Goal: Task Accomplishment & Management: Manage account settings

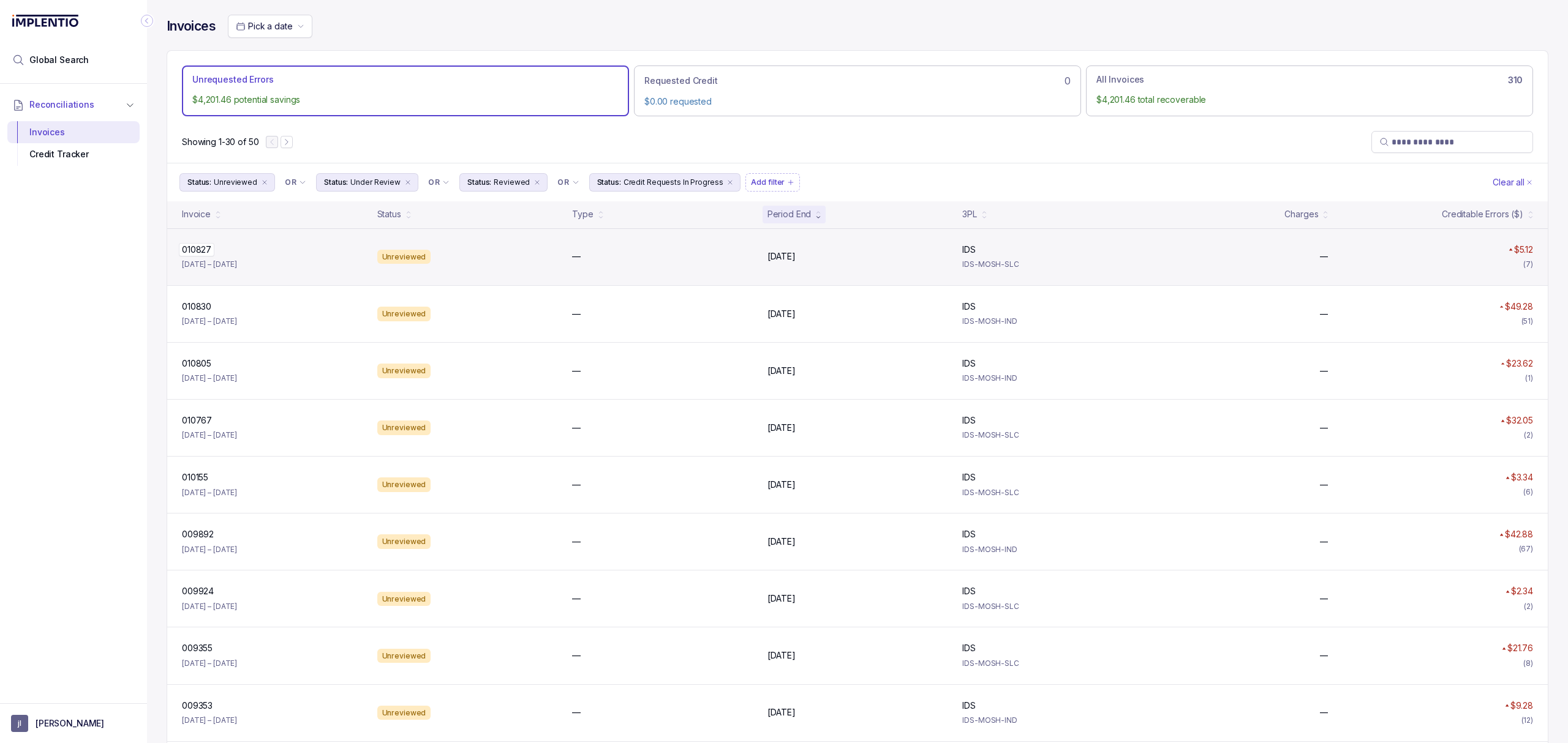
click at [197, 248] on p "010827" at bounding box center [196, 250] width 35 height 14
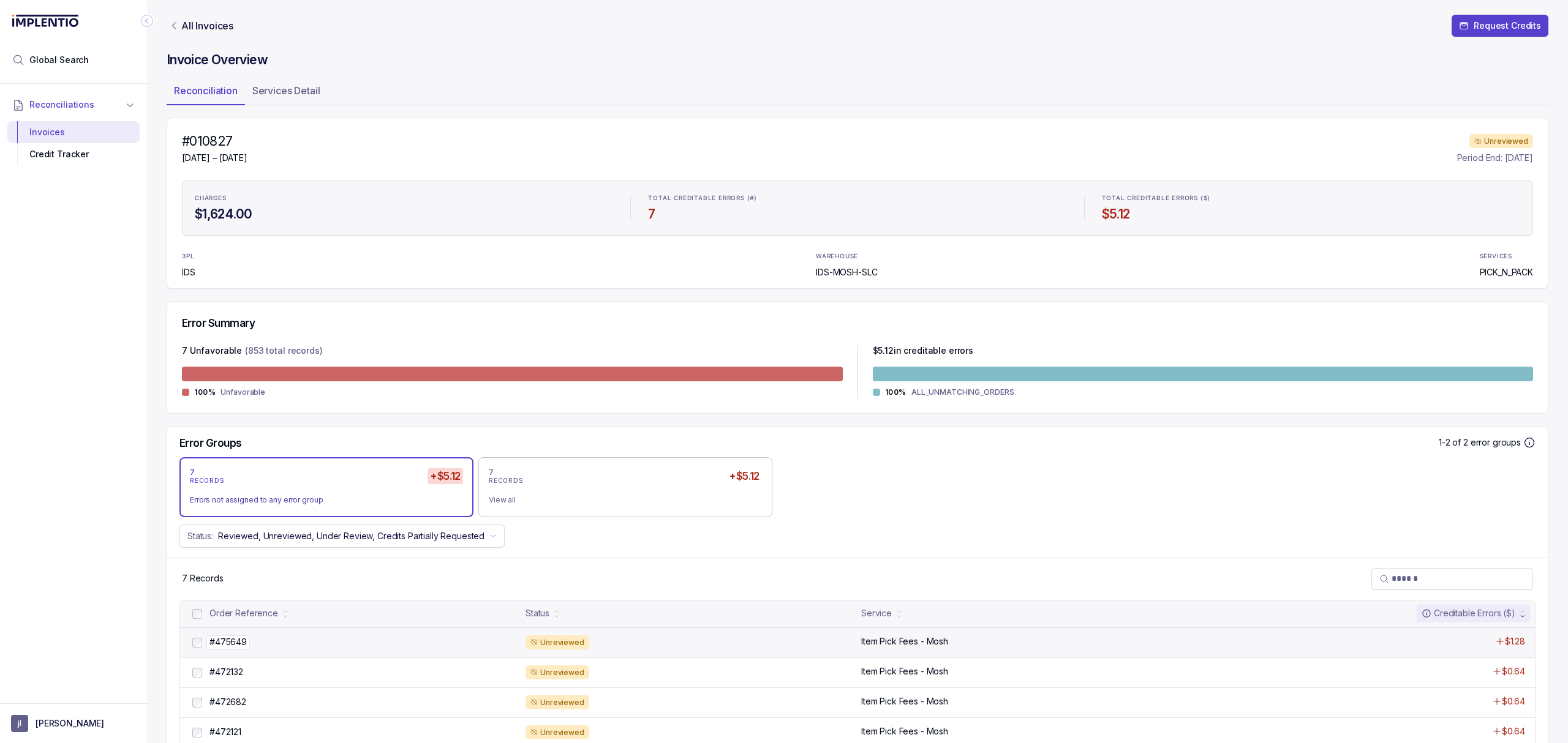
click at [228, 640] on p "#475649" at bounding box center [228, 642] width 43 height 14
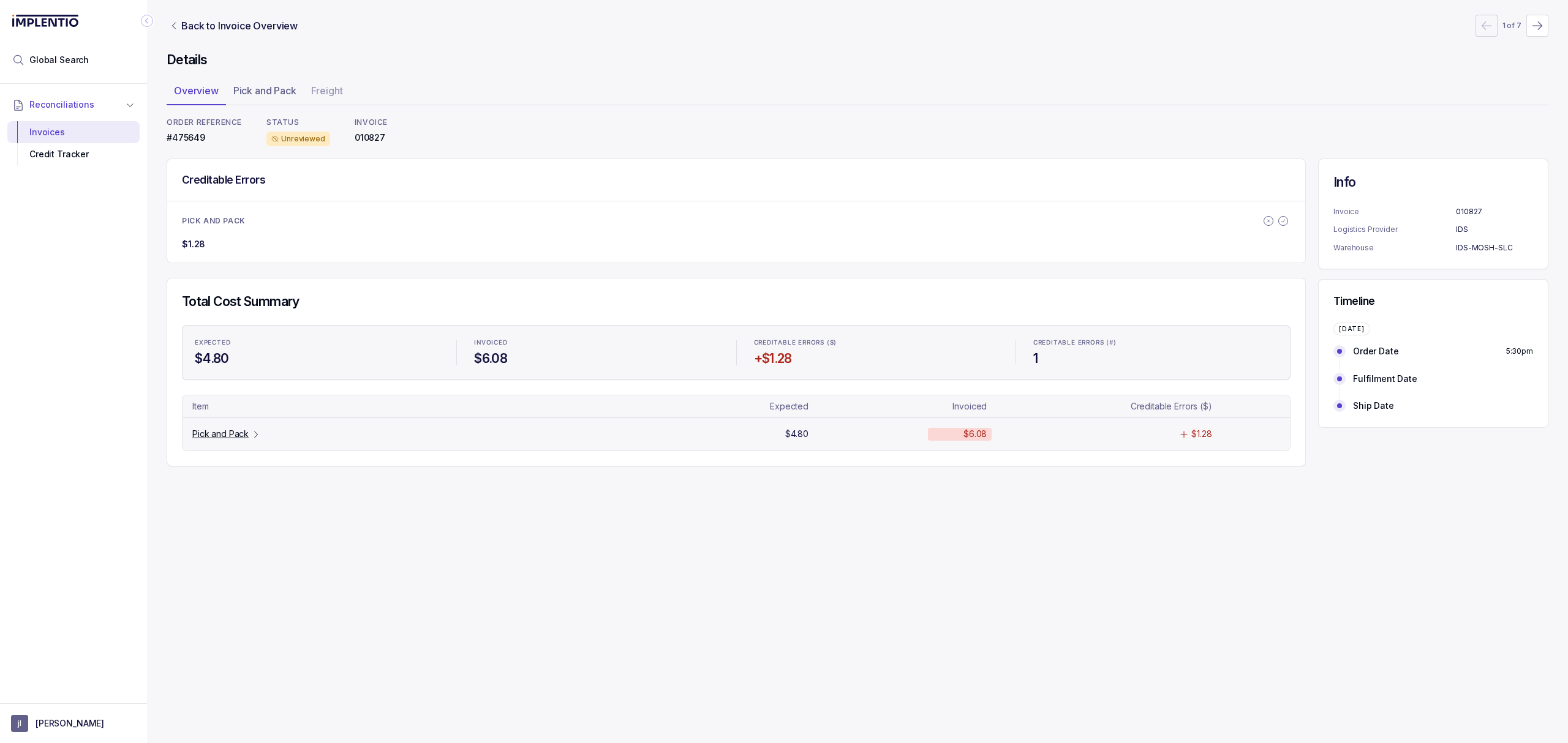
click at [226, 436] on p "Pick and Pack" at bounding box center [221, 433] width 56 height 12
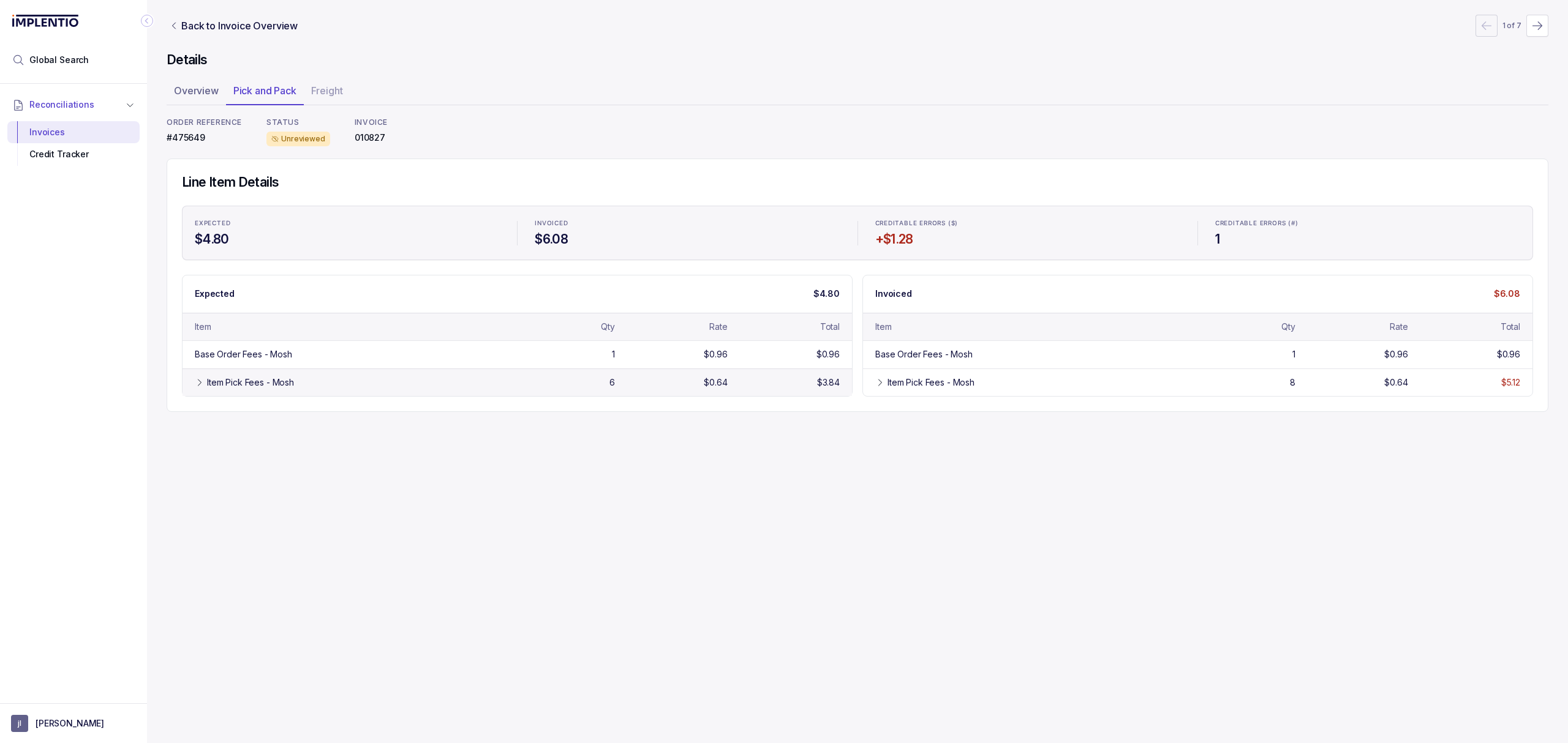
click at [214, 393] on div "Item Pick Fees - Mosh 6 $0.64 $3.84" at bounding box center [517, 382] width 670 height 27
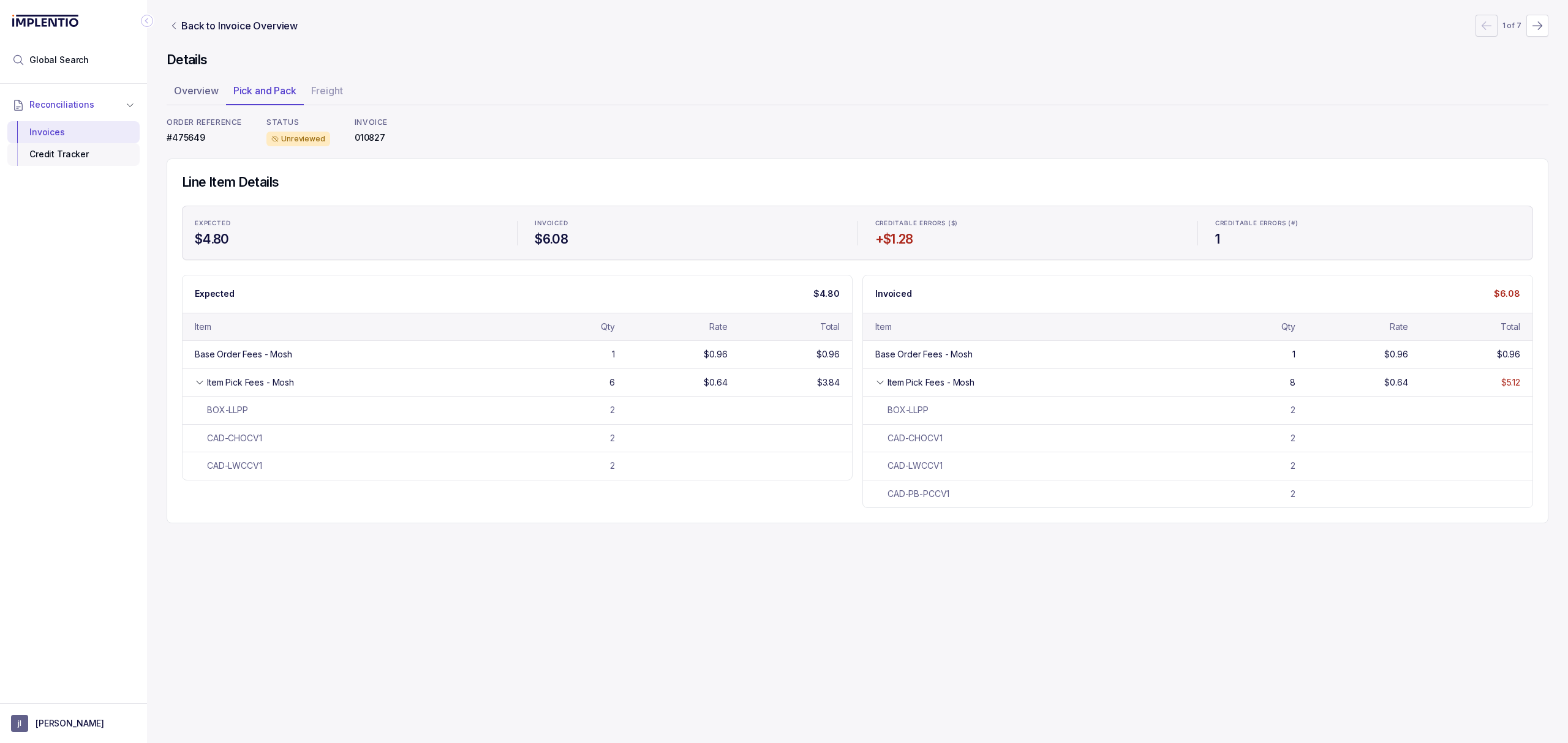
click at [84, 153] on div "Credit Tracker" at bounding box center [74, 154] width 113 height 22
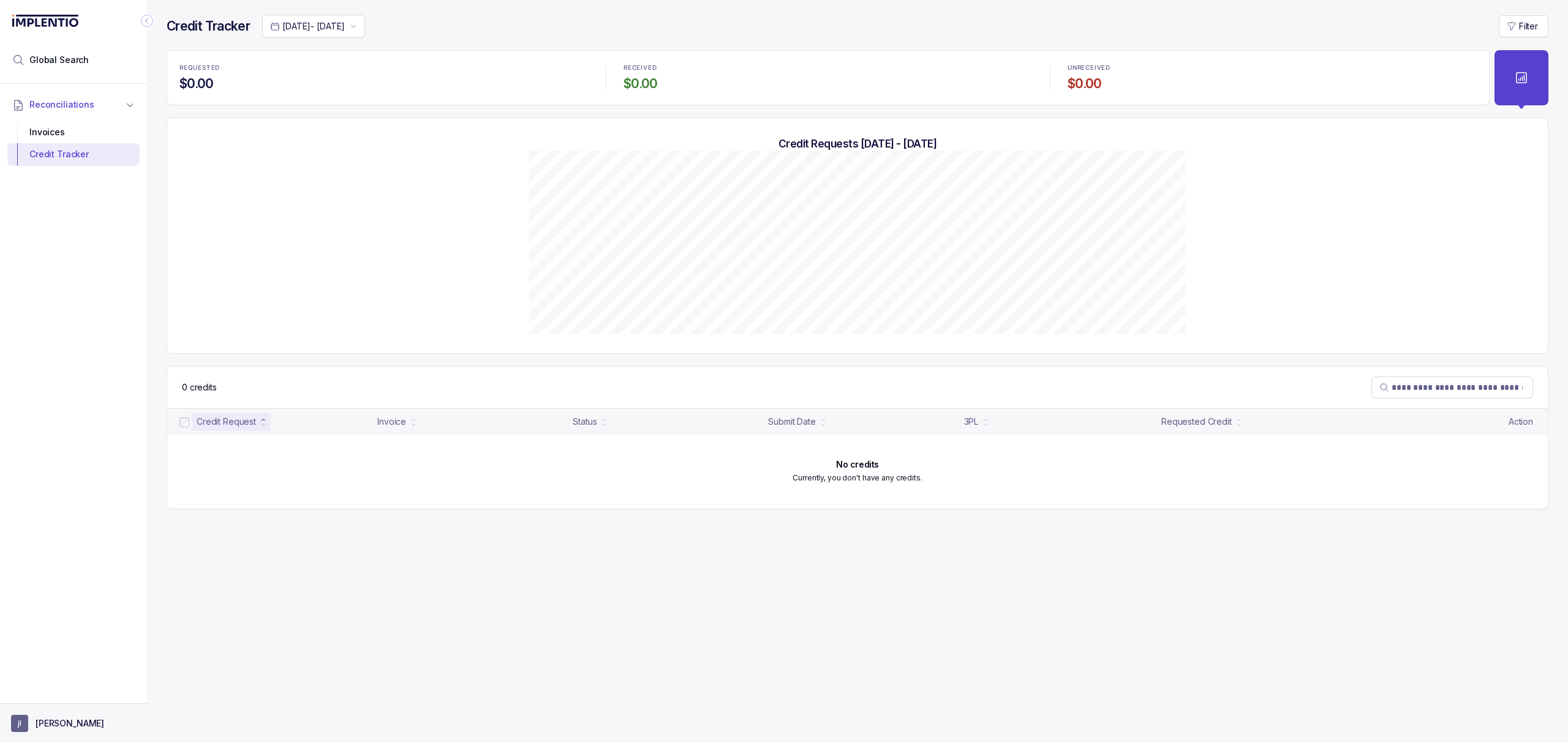
click at [42, 721] on p "[PERSON_NAME]" at bounding box center [69, 723] width 69 height 12
click at [42, 697] on p "Logout" at bounding box center [80, 696] width 101 height 12
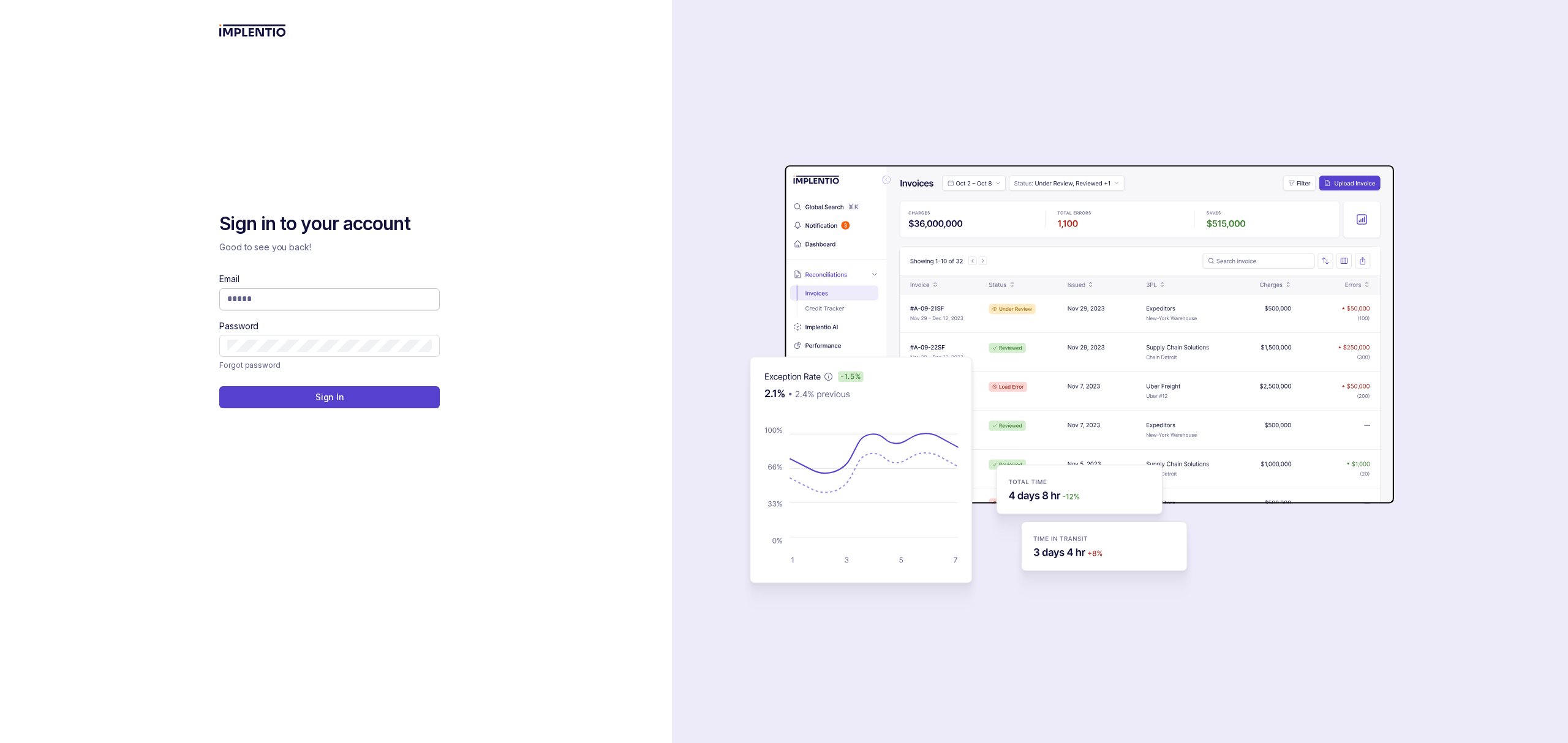
click at [332, 296] on input "Email" at bounding box center [329, 298] width 205 height 12
type input "**********"
